Goal: Task Accomplishment & Management: Use online tool/utility

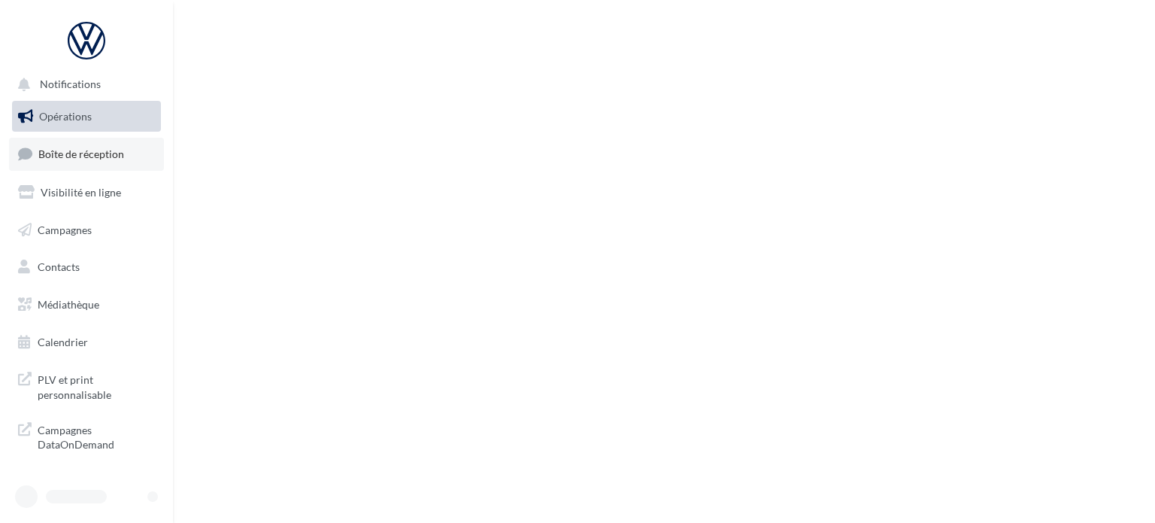
click at [96, 155] on span "Boîte de réception" at bounding box center [81, 153] width 86 height 13
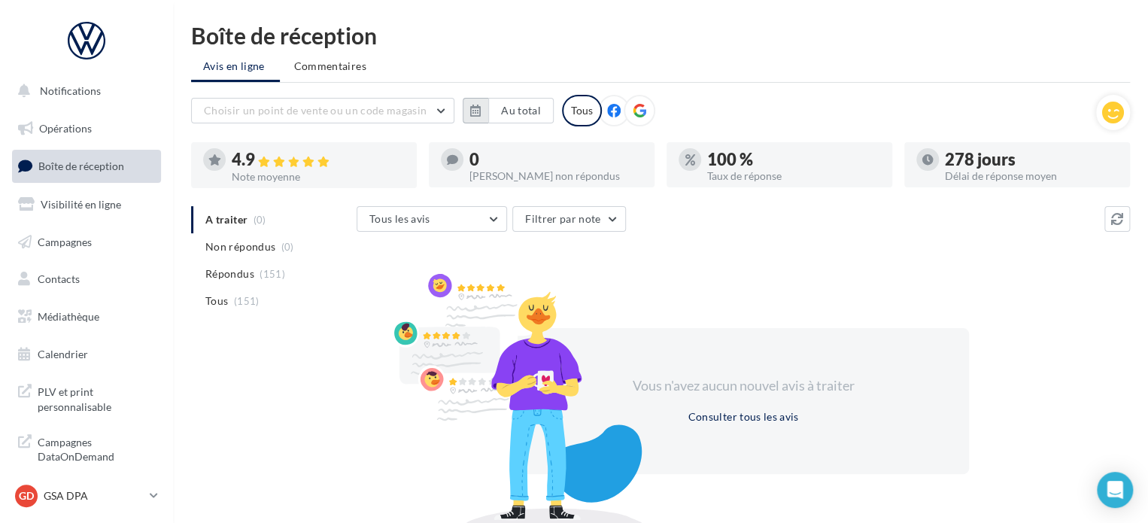
click at [481, 102] on button "button" at bounding box center [476, 111] width 26 height 26
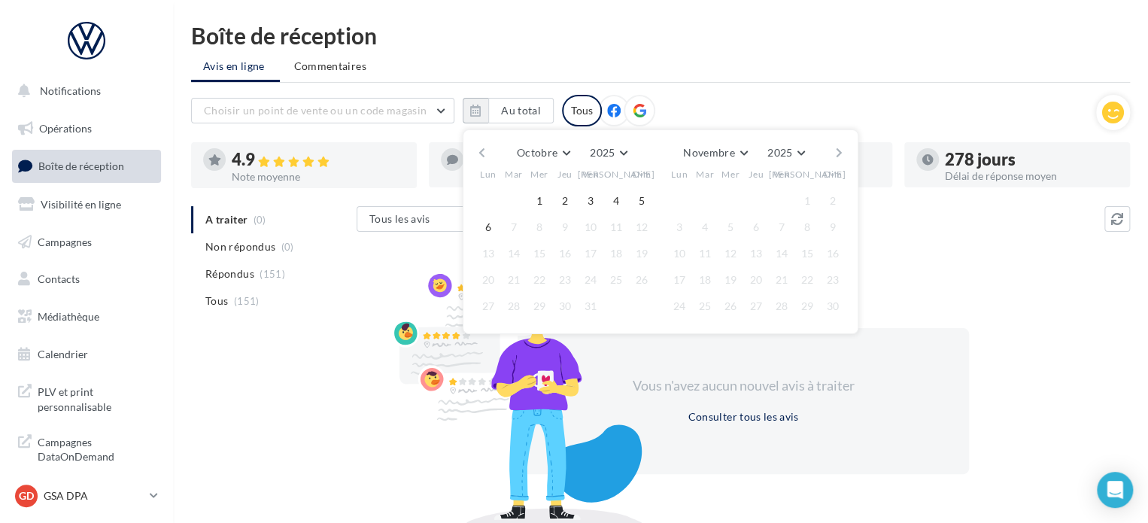
click at [481, 150] on button "button" at bounding box center [481, 152] width 13 height 21
click at [482, 150] on button "button" at bounding box center [481, 152] width 13 height 21
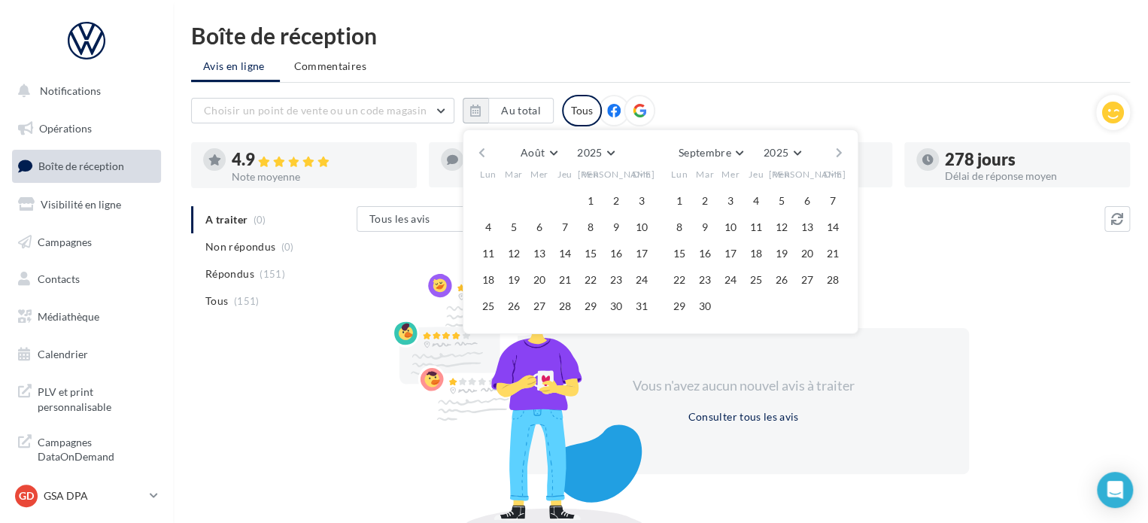
click at [482, 150] on button "button" at bounding box center [481, 152] width 13 height 21
click at [517, 199] on button "1" at bounding box center [513, 201] width 23 height 23
click at [835, 151] on button "button" at bounding box center [839, 152] width 13 height 21
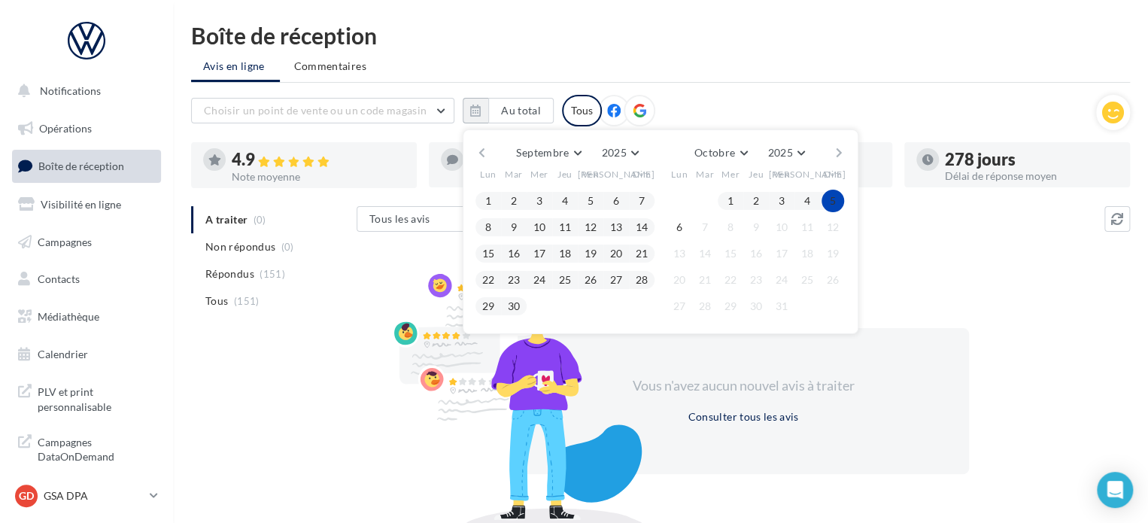
click at [827, 199] on button "5" at bounding box center [832, 201] width 23 height 23
